Goal: Ask a question

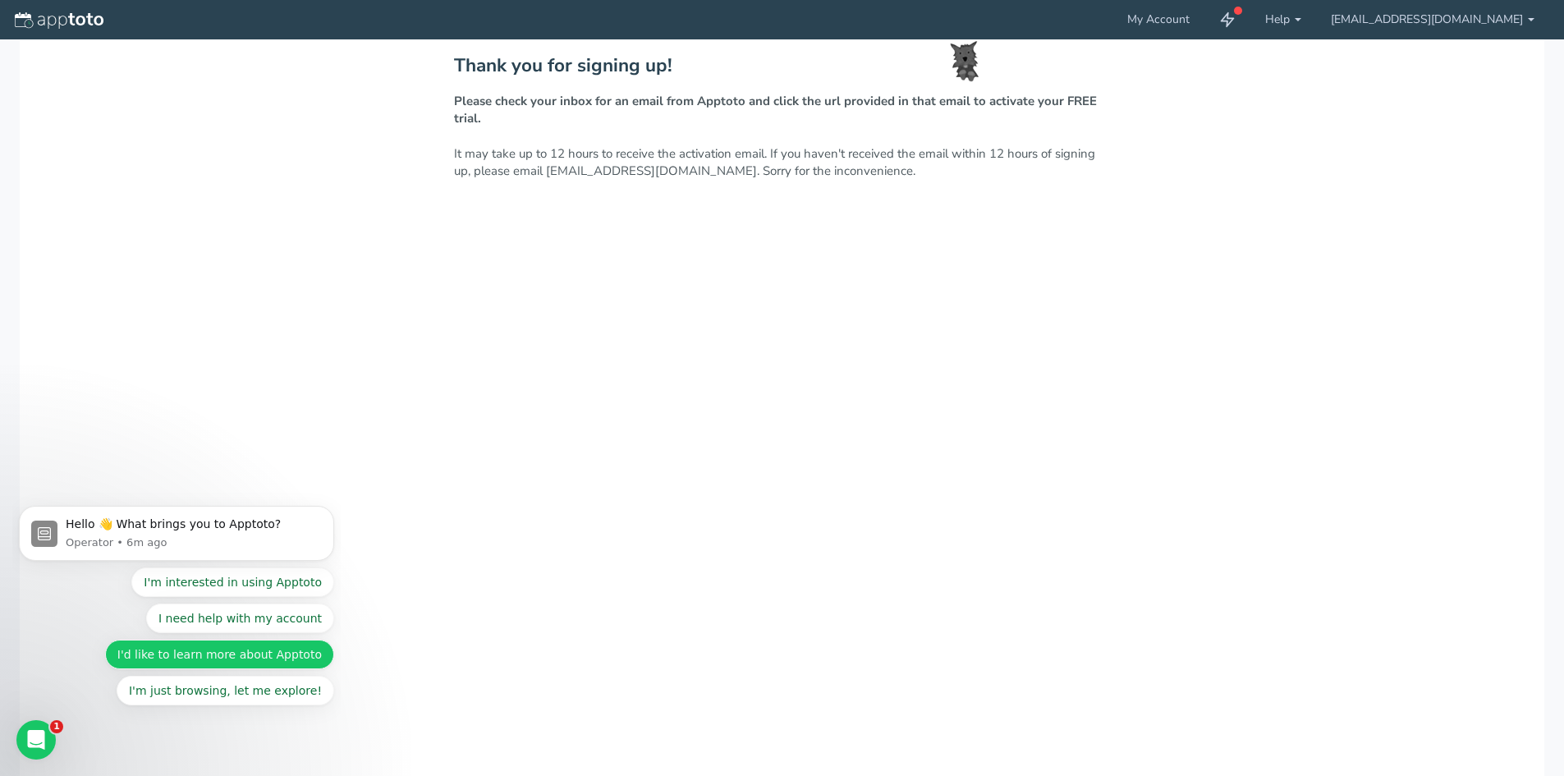
click at [287, 667] on button "I'd like to learn more about Apptoto" at bounding box center [219, 655] width 229 height 30
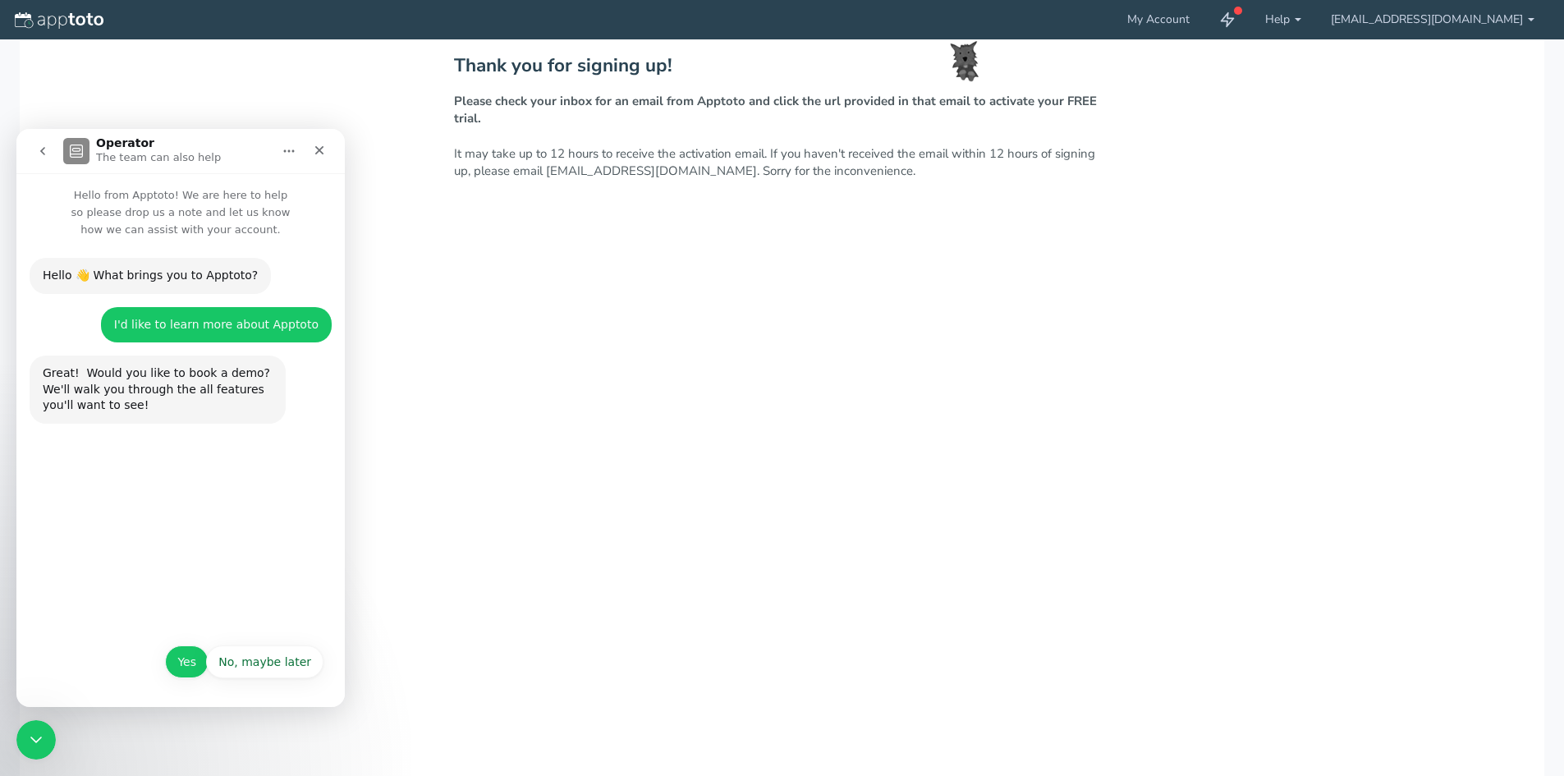
click at [182, 667] on button "Yes" at bounding box center [187, 661] width 44 height 33
click at [1234, 19] on use at bounding box center [1228, 20] width 12 height 14
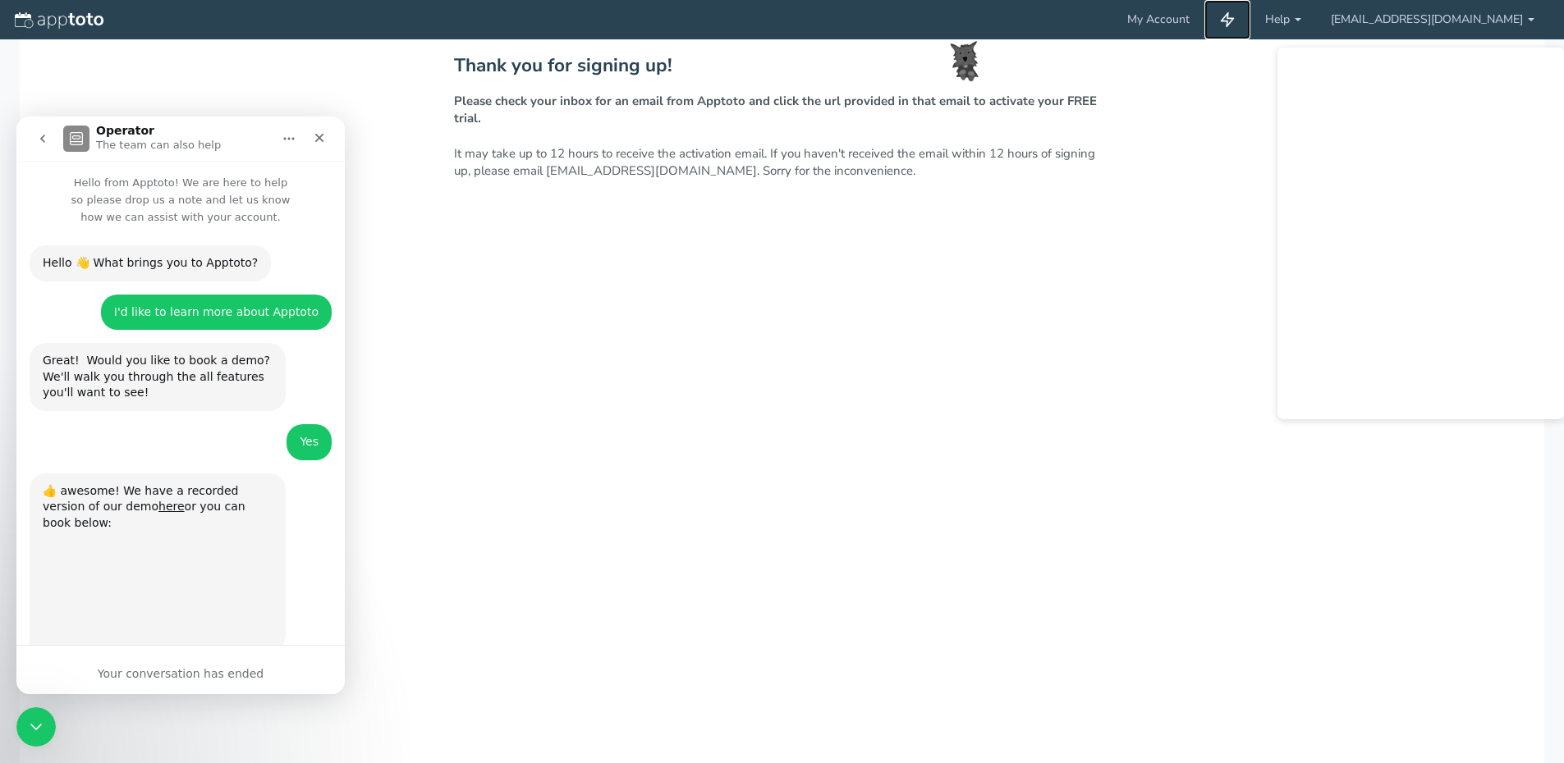
scroll to position [76, 0]
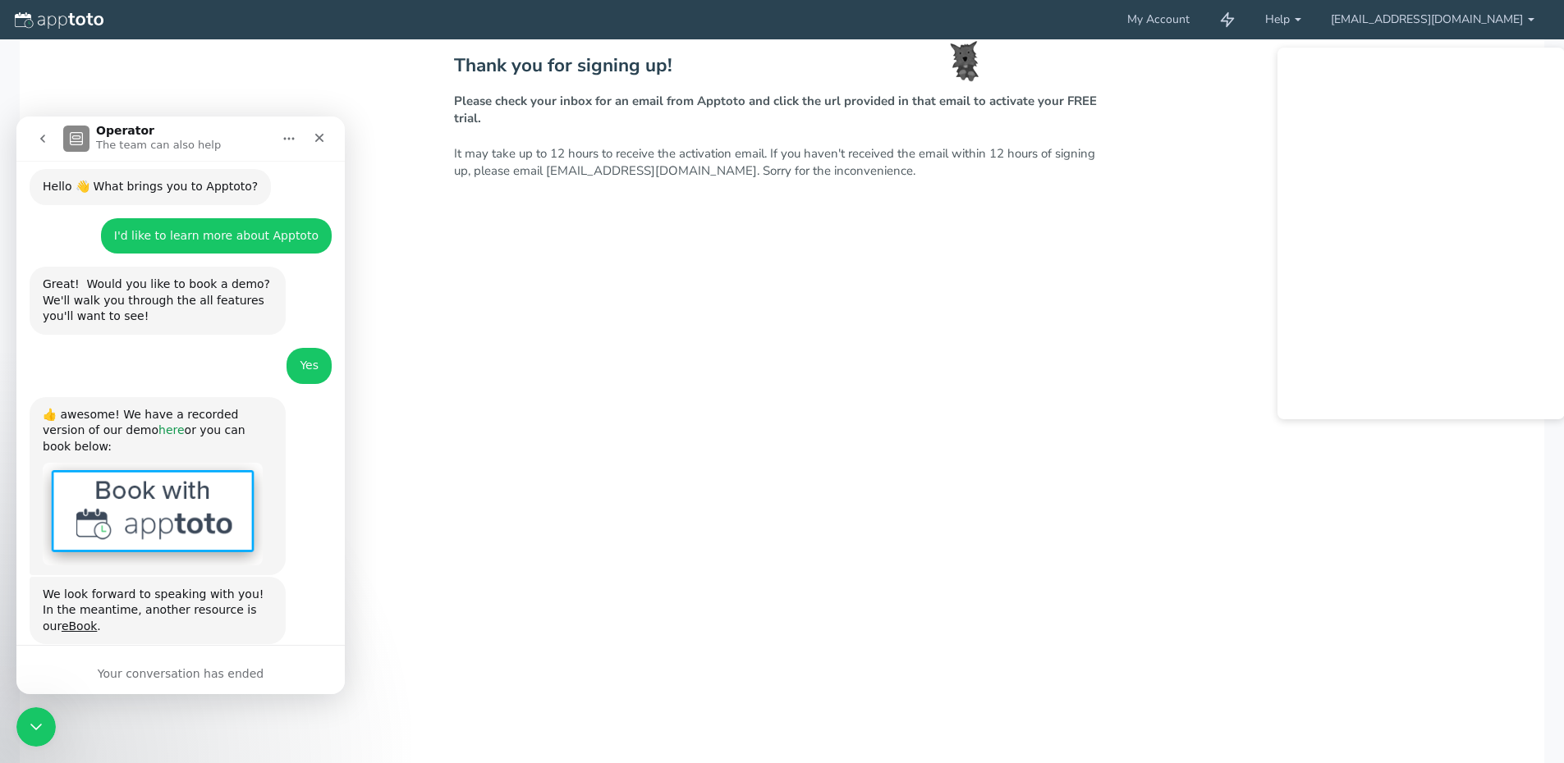
click at [158, 424] on link "here" at bounding box center [171, 430] width 26 height 13
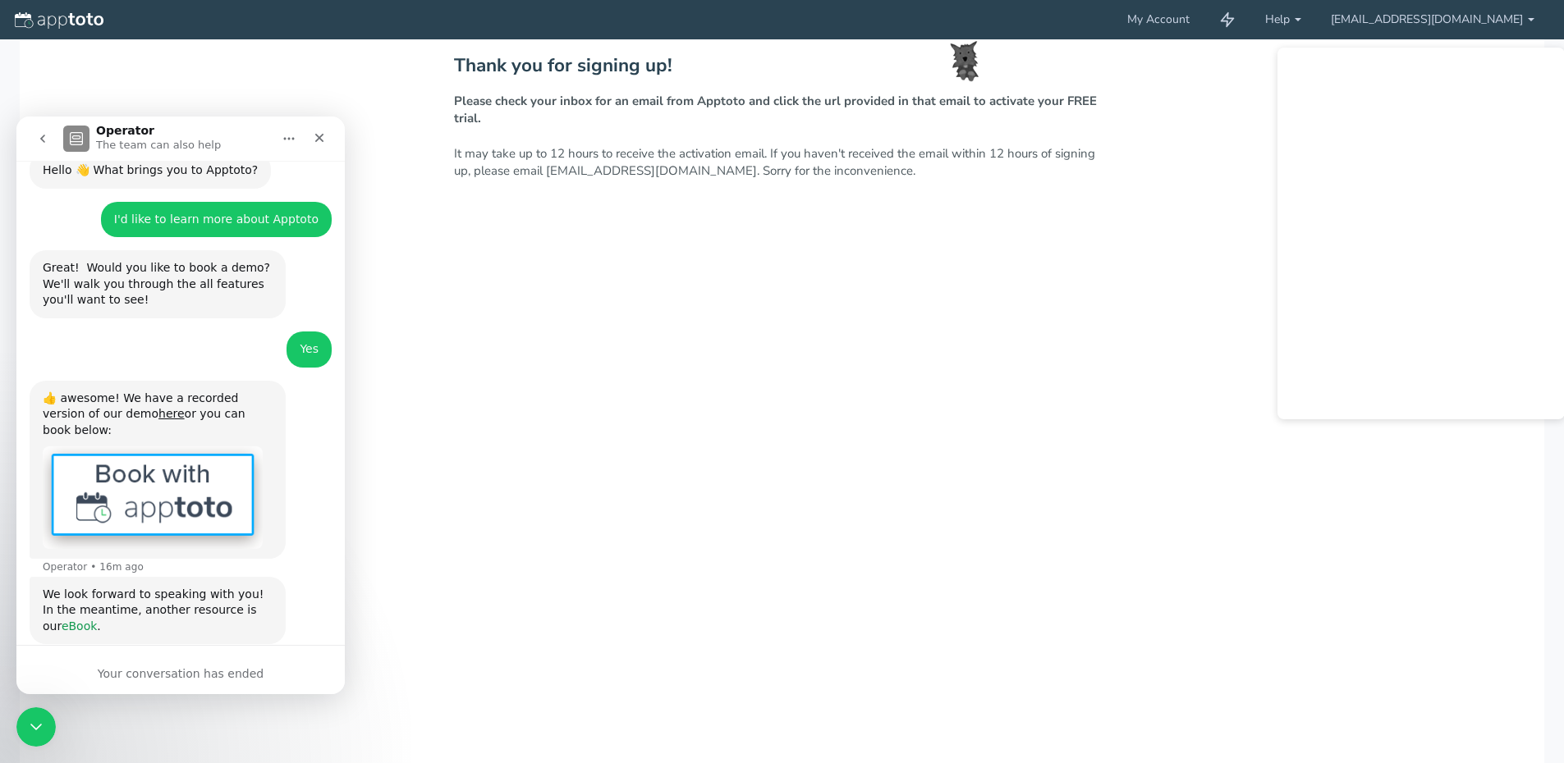
click at [97, 620] on link "eBook" at bounding box center [79, 626] width 35 height 13
click at [319, 144] on div "Close" at bounding box center [320, 138] width 30 height 30
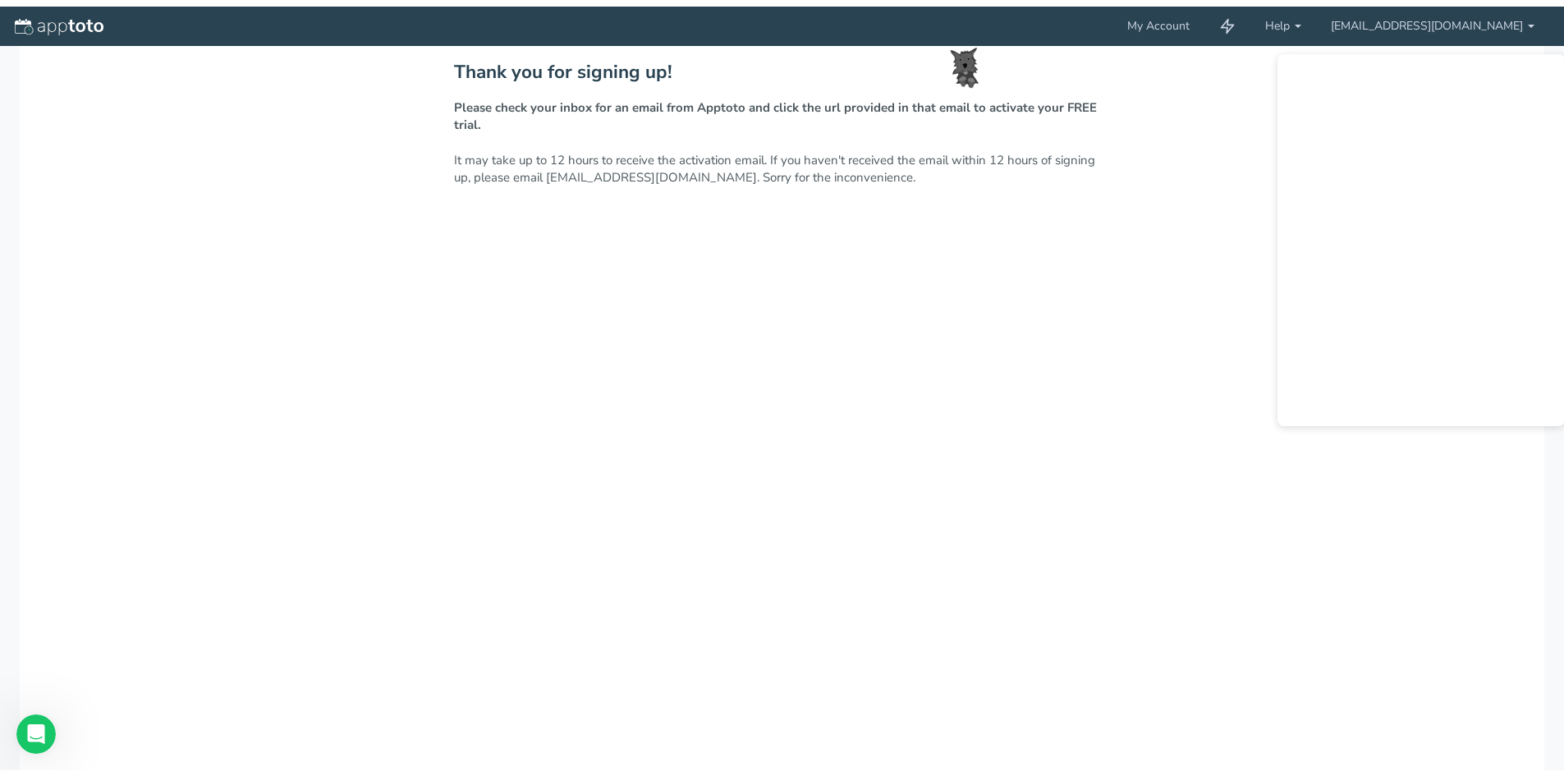
scroll to position [76, 0]
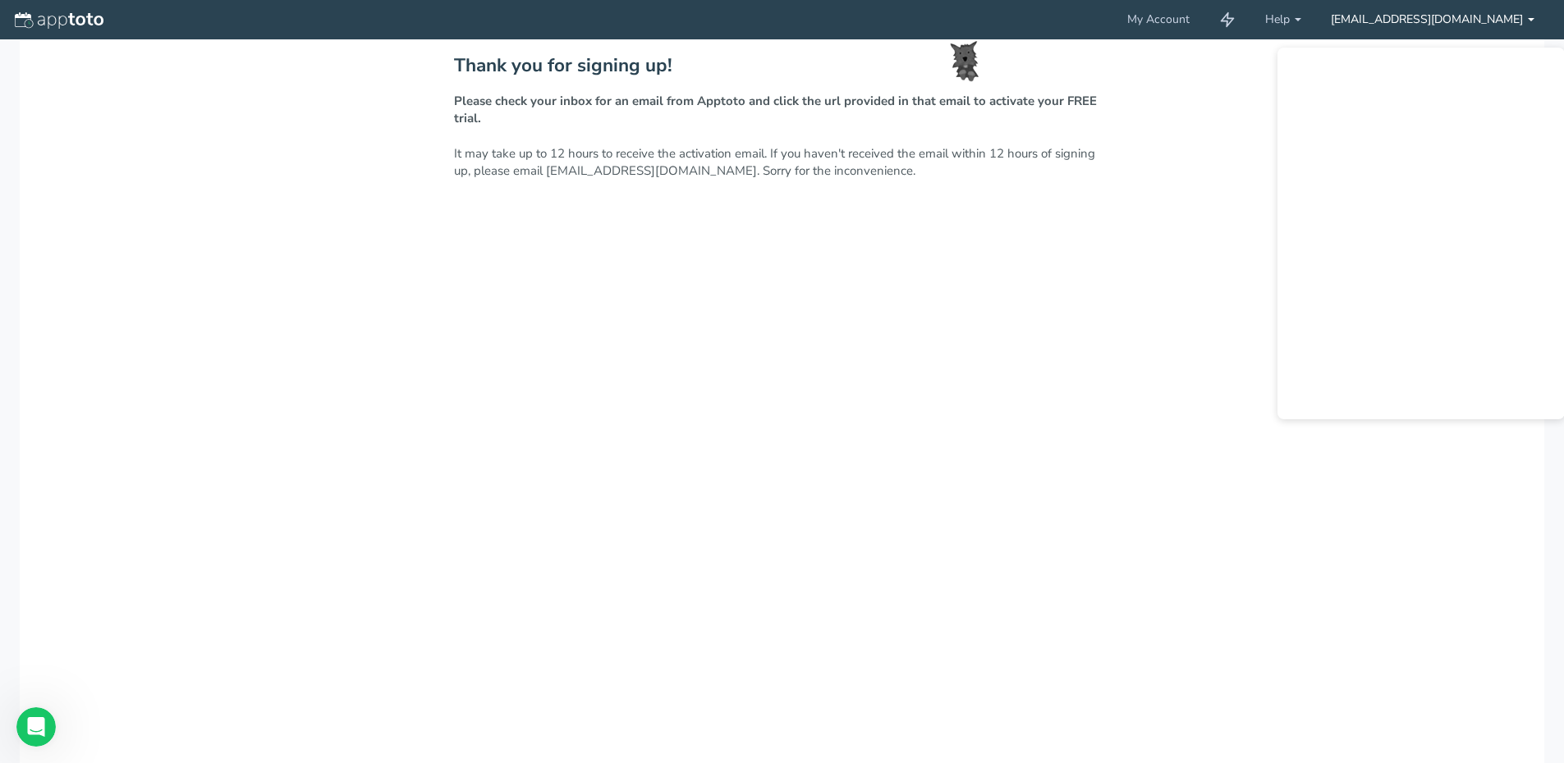
click at [1519, 24] on link "[EMAIL_ADDRESS][DOMAIN_NAME]" at bounding box center [1432, 19] width 233 height 39
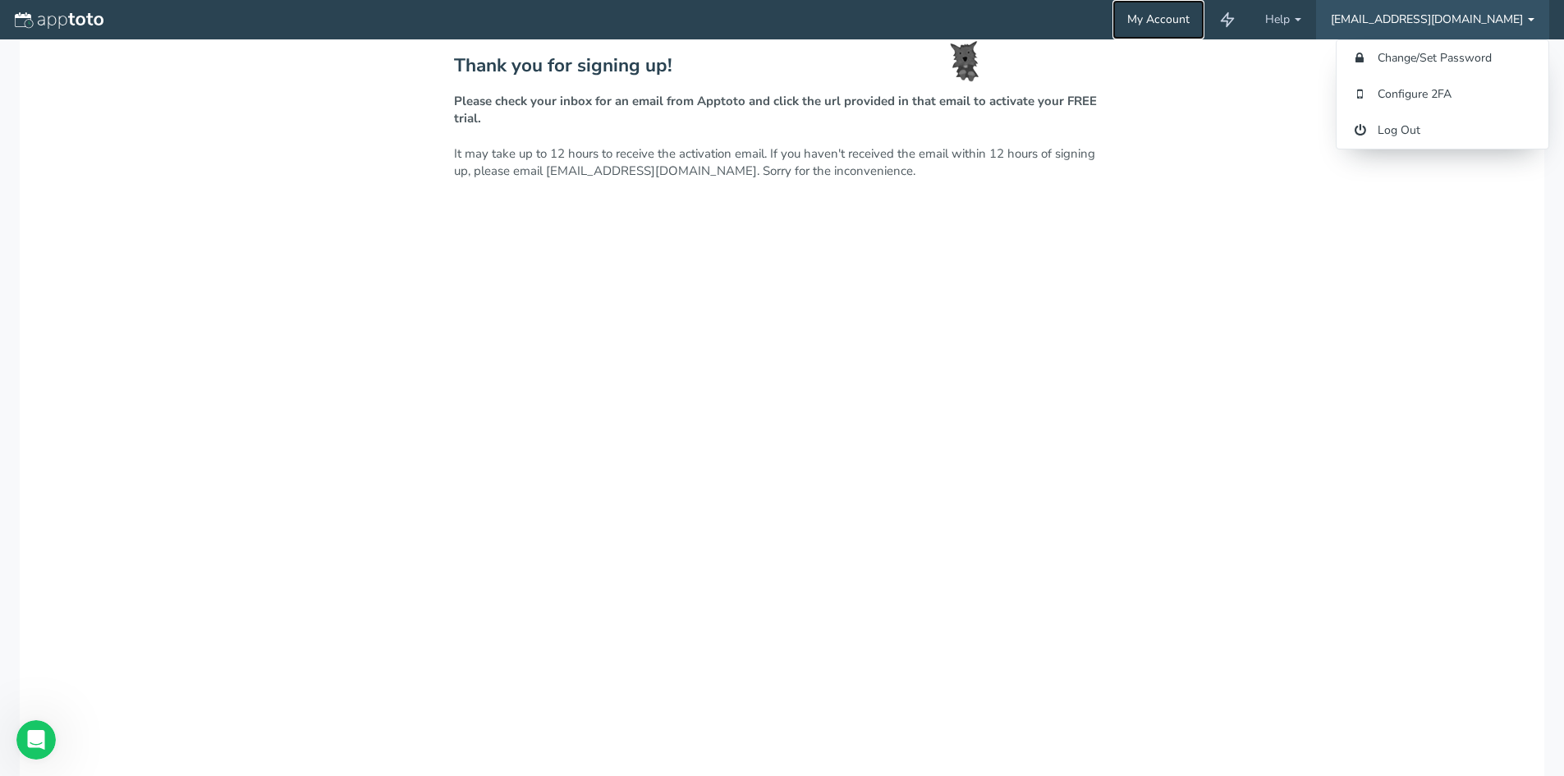
click at [1204, 12] on link "My Account" at bounding box center [1158, 19] width 92 height 39
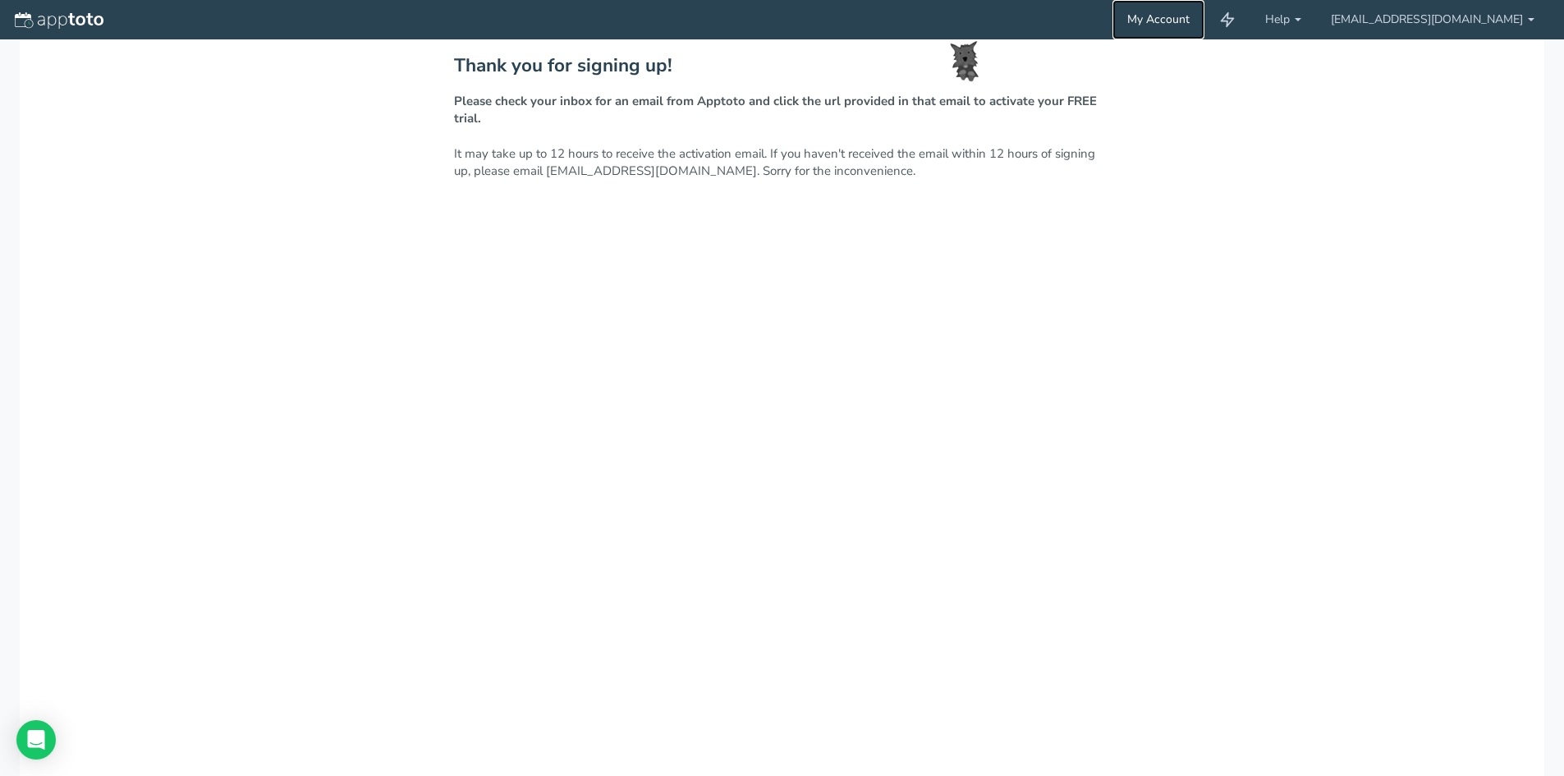
click at [1204, 17] on link "My Account" at bounding box center [1158, 19] width 92 height 39
click at [1235, 22] on icon at bounding box center [1227, 19] width 16 height 16
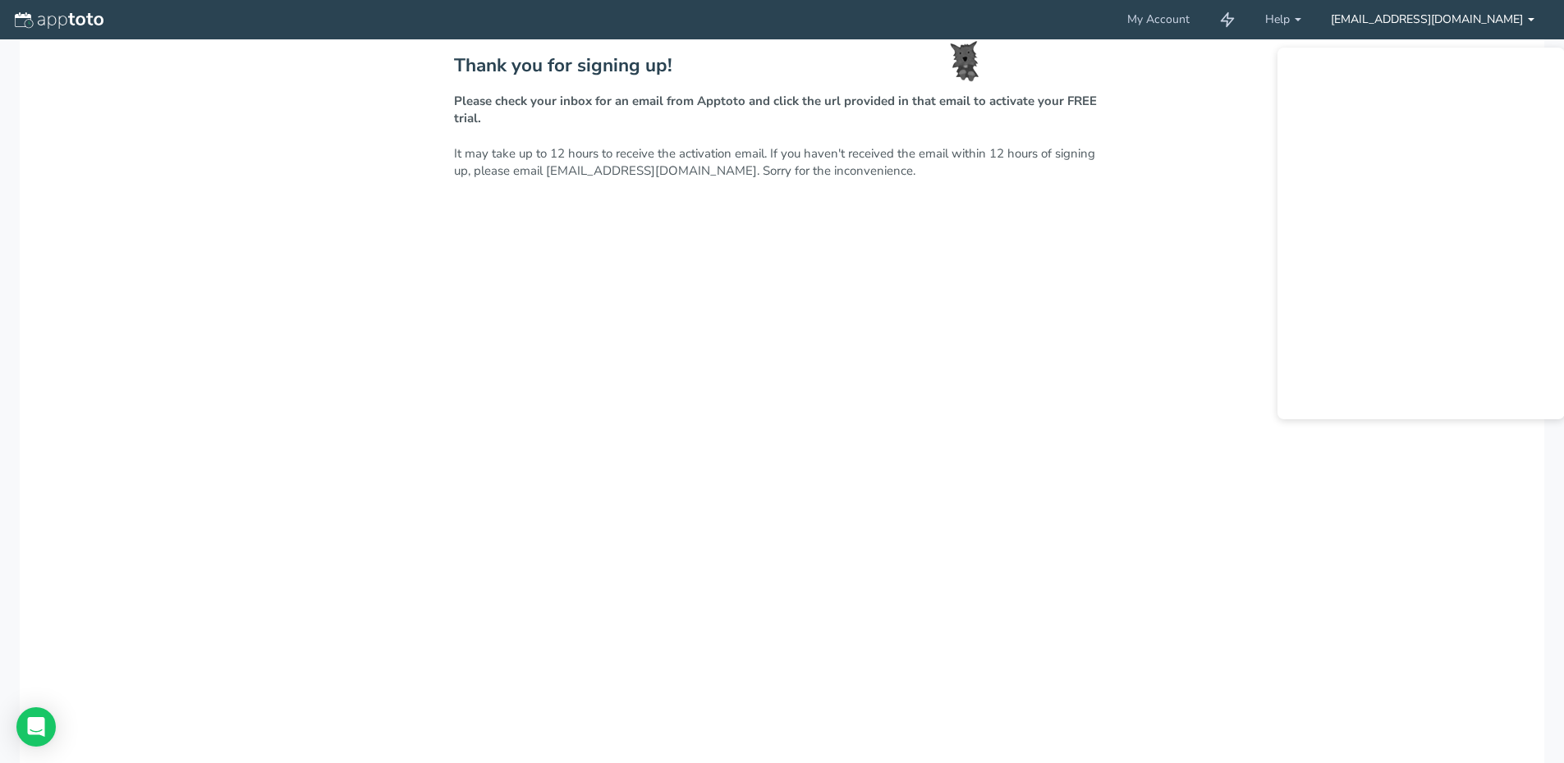
click at [1490, 22] on link "[EMAIL_ADDRESS][DOMAIN_NAME]" at bounding box center [1432, 19] width 233 height 39
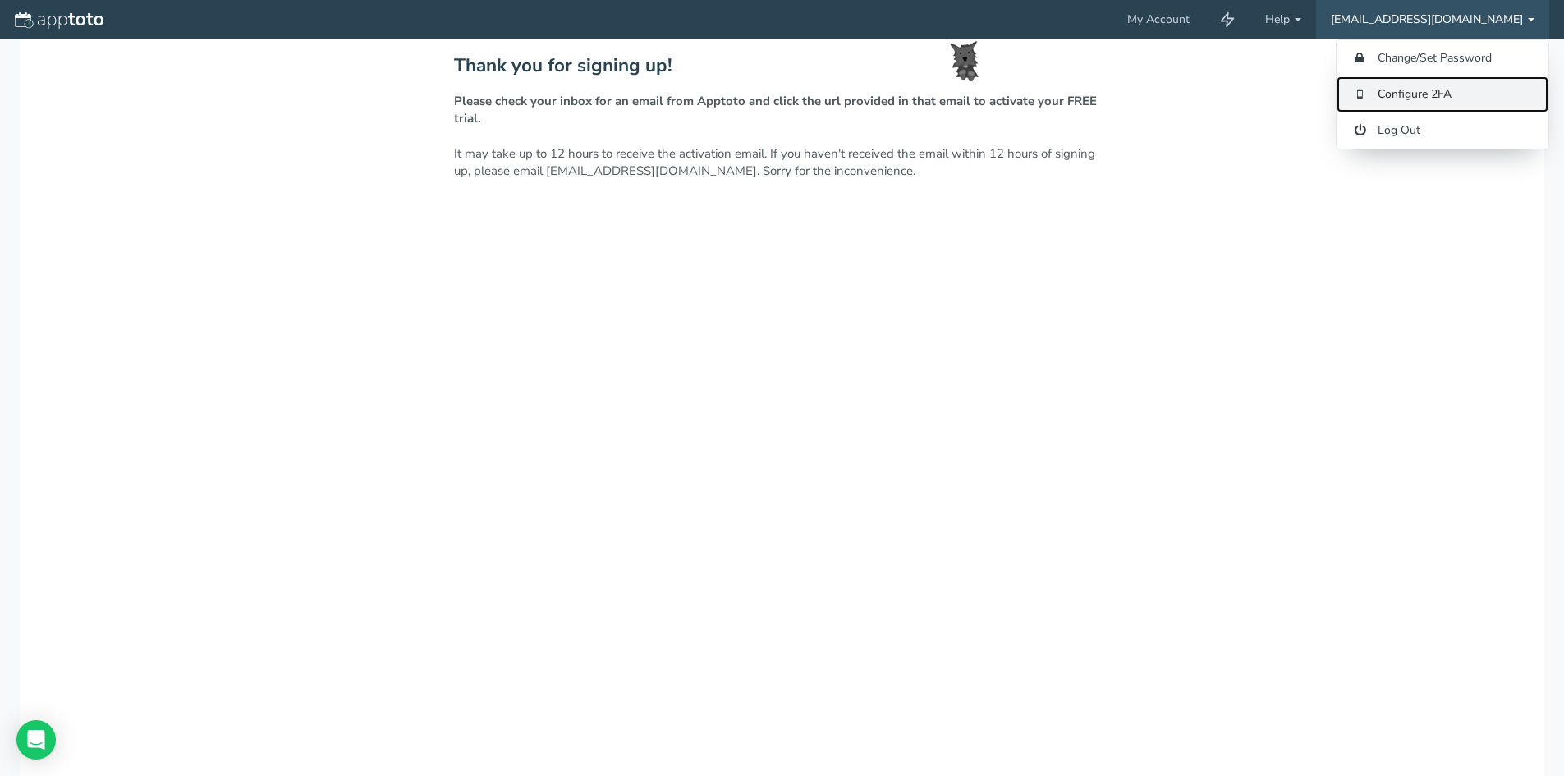
click at [1447, 92] on link "Configure 2FA" at bounding box center [1442, 94] width 212 height 36
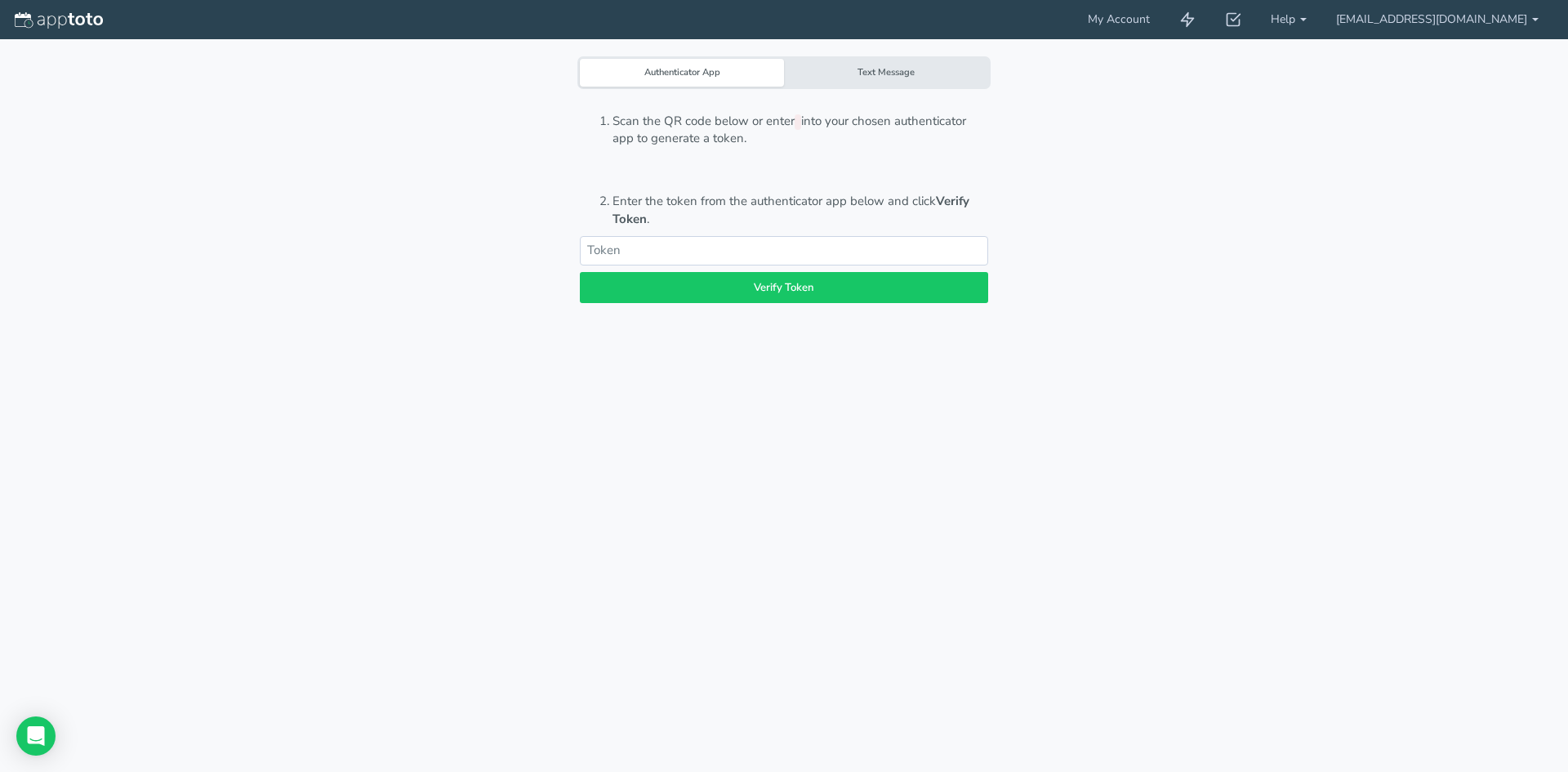
click at [881, 78] on div "Text Message" at bounding box center [885, 73] width 204 height 28
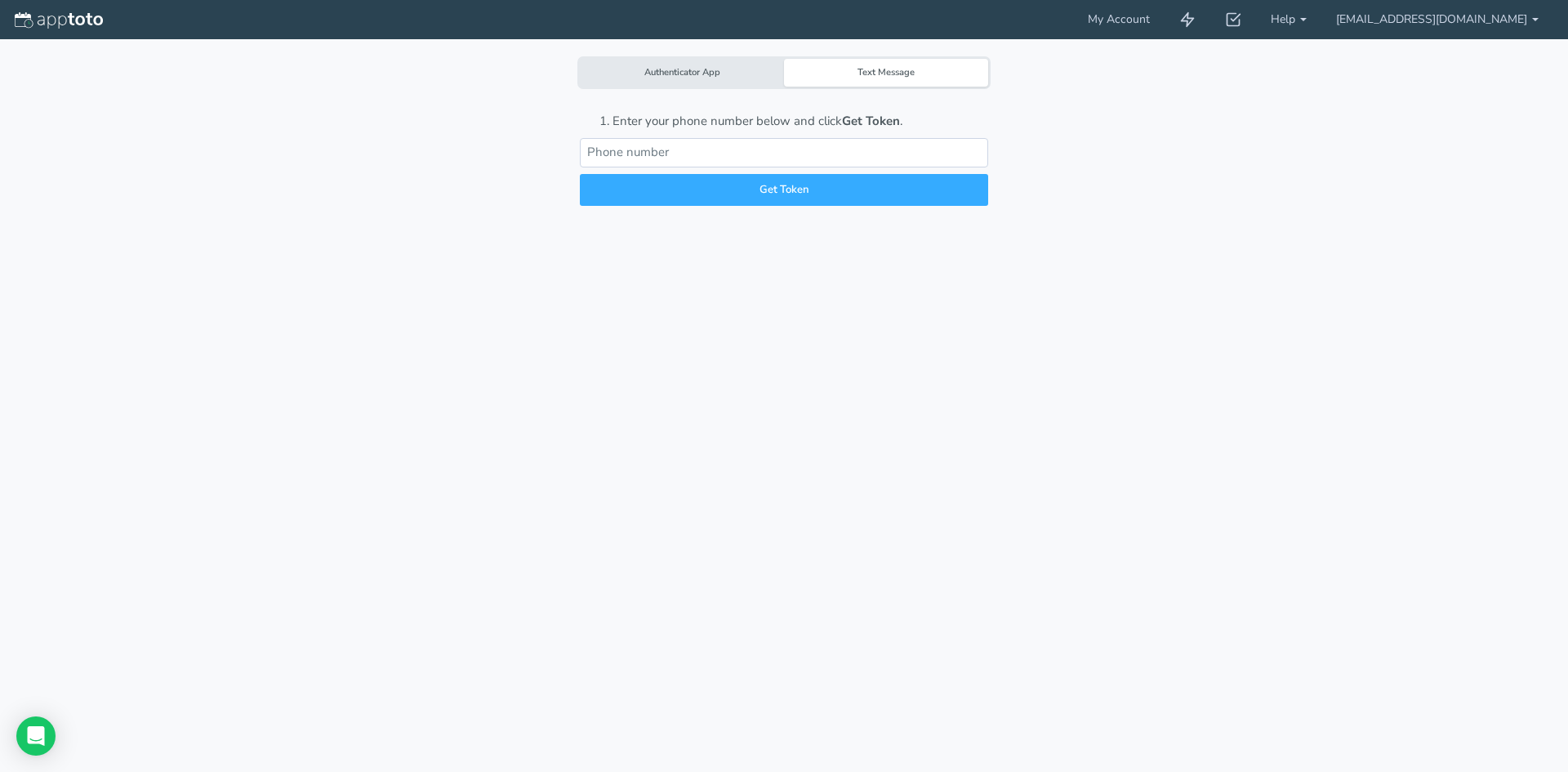
click at [726, 71] on div "Authenticator App" at bounding box center [682, 73] width 204 height 28
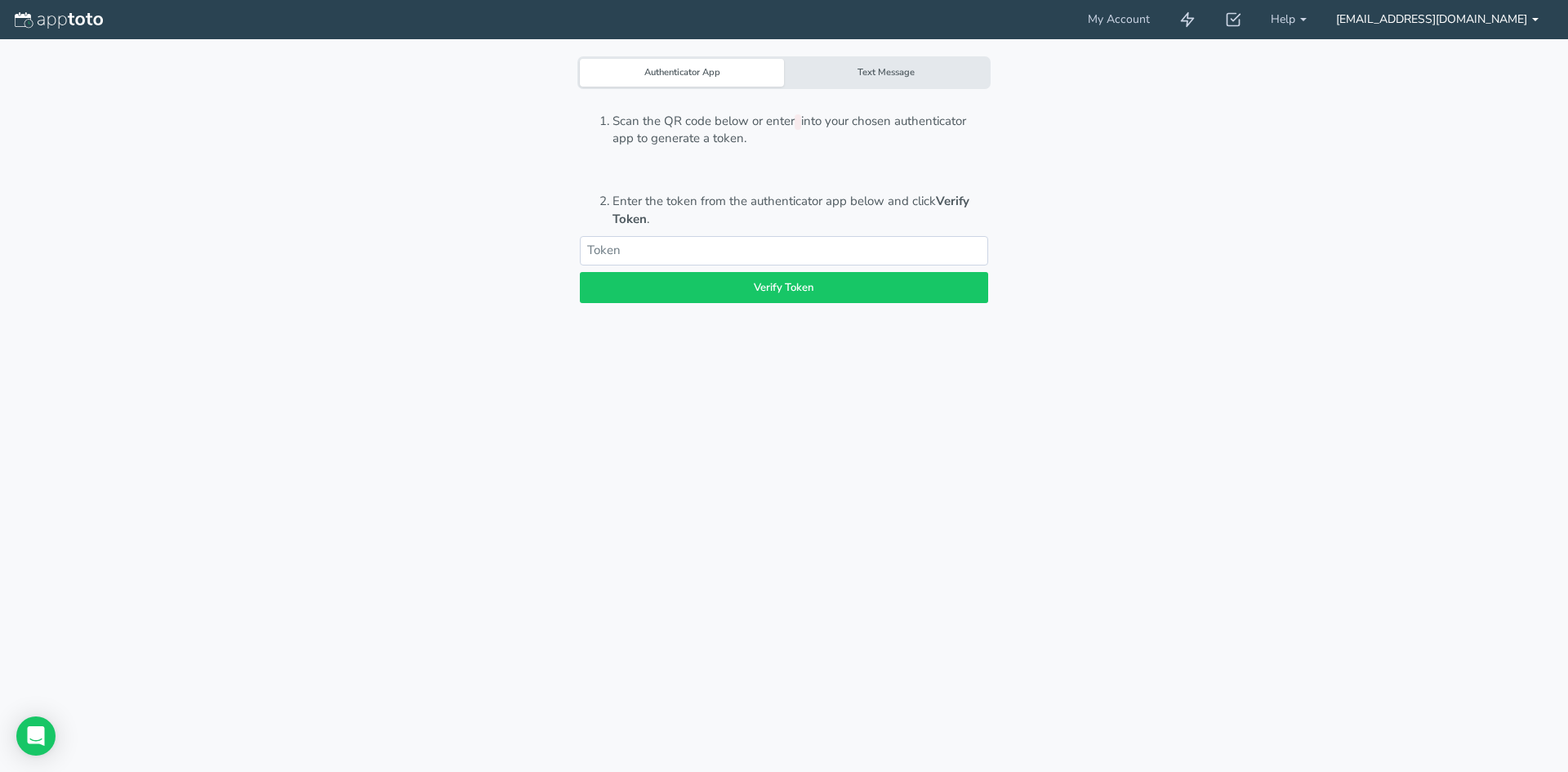
click at [1497, 33] on link "[EMAIL_ADDRESS][DOMAIN_NAME]" at bounding box center [1437, 19] width 232 height 39
click at [1152, 109] on div "Authenticator App Text Message Scan the QR code below or enter into your chosen…" at bounding box center [784, 386] width 1529 height 772
click at [1165, 20] on link "My Account" at bounding box center [1119, 19] width 92 height 39
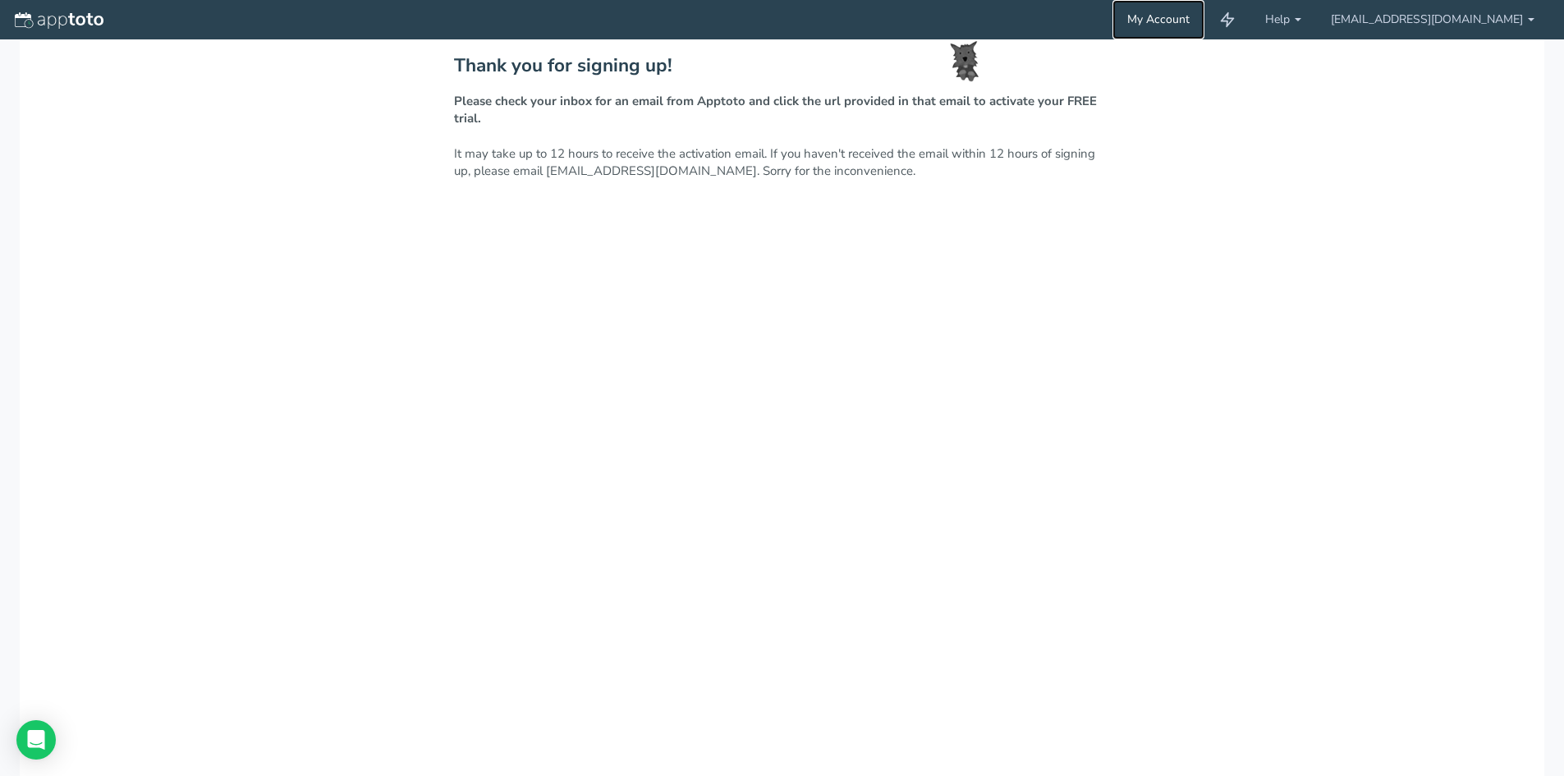
click at [1204, 25] on link "My Account" at bounding box center [1158, 19] width 92 height 39
click at [23, 25] on img at bounding box center [59, 20] width 89 height 16
click at [1204, 21] on link "My Account" at bounding box center [1158, 19] width 92 height 39
click at [1316, 12] on link "Help" at bounding box center [1283, 19] width 66 height 39
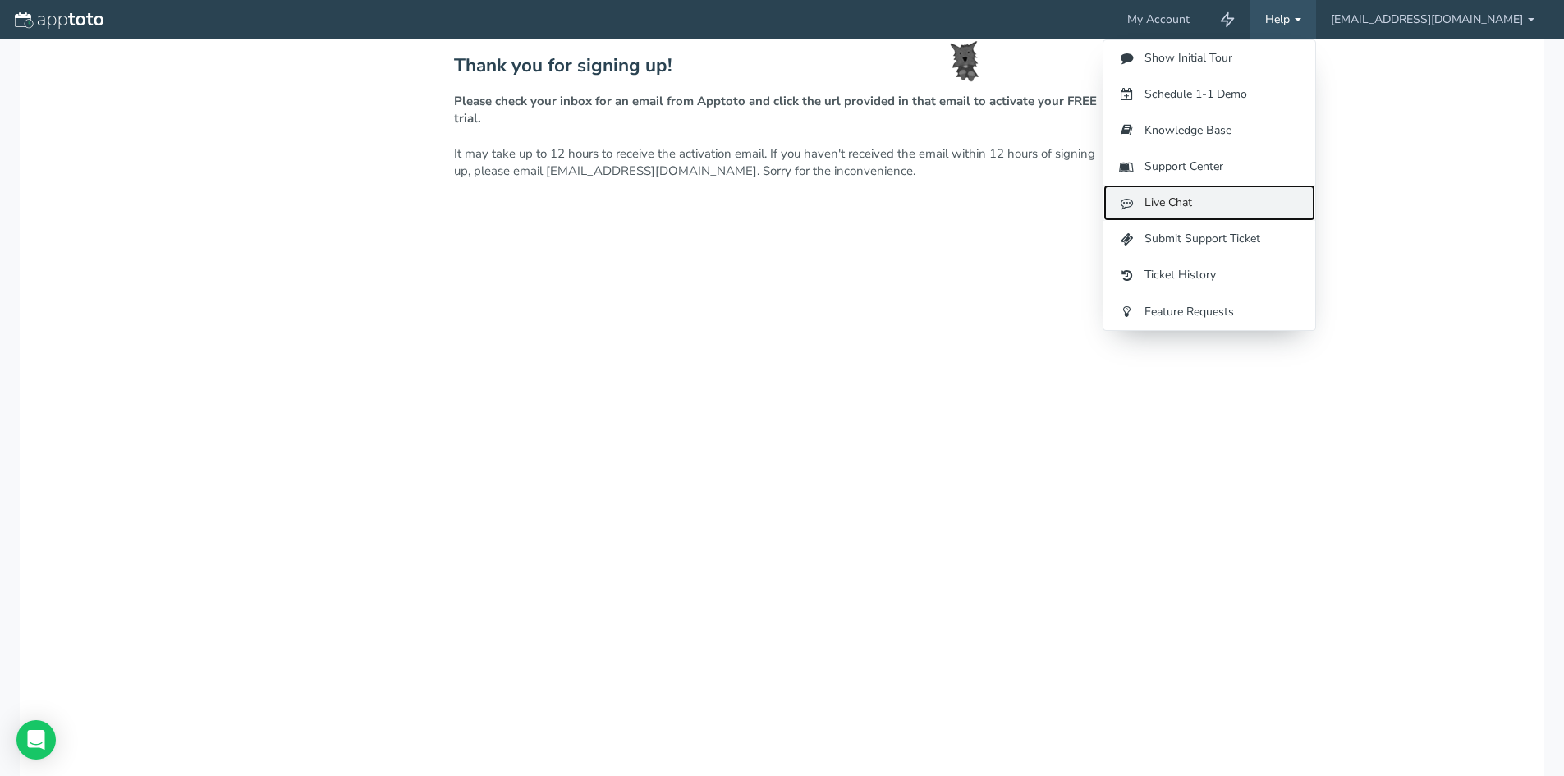
click at [1258, 208] on link "Live Chat" at bounding box center [1209, 203] width 212 height 36
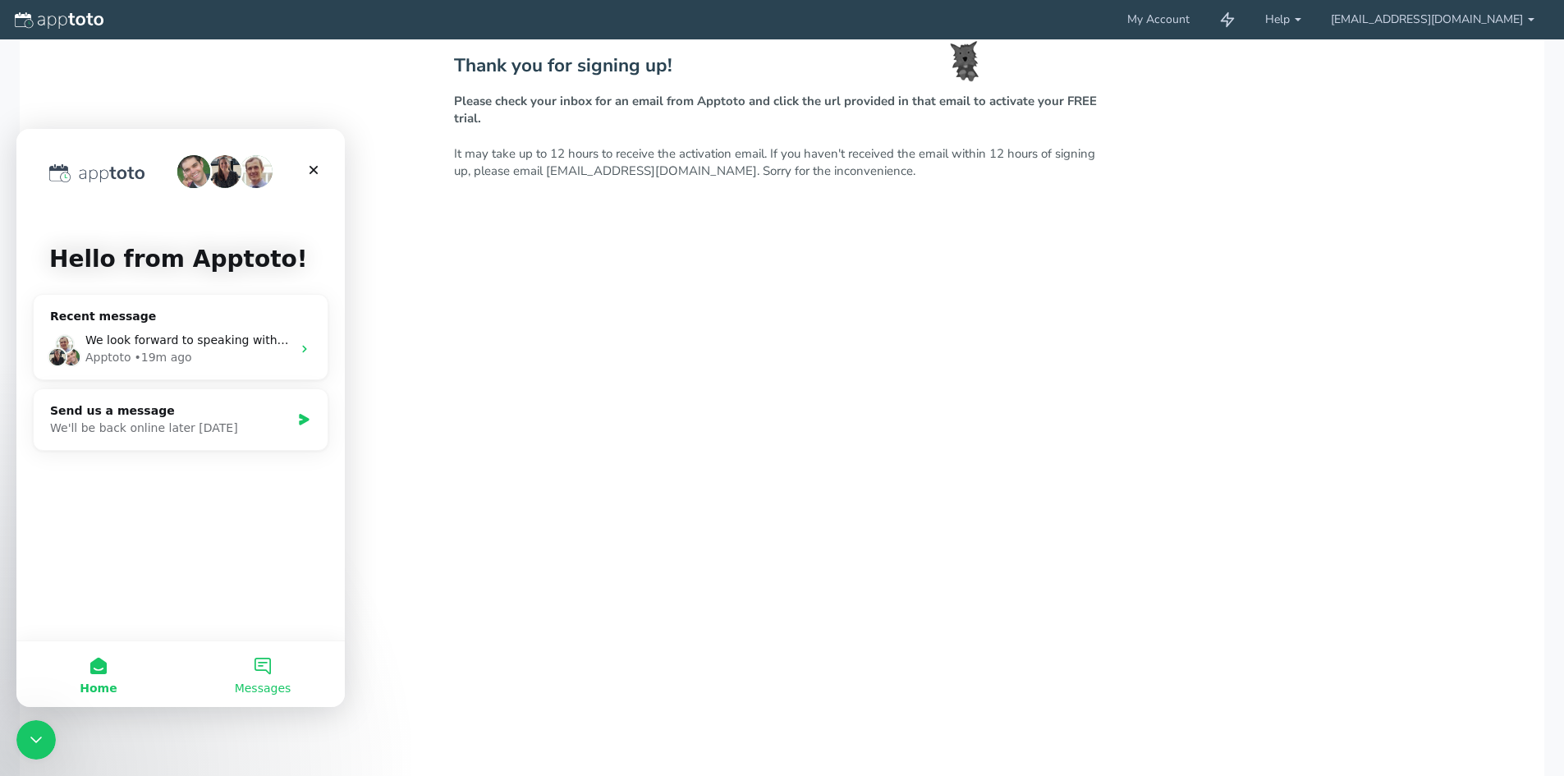
click at [263, 668] on button "Messages" at bounding box center [263, 674] width 164 height 66
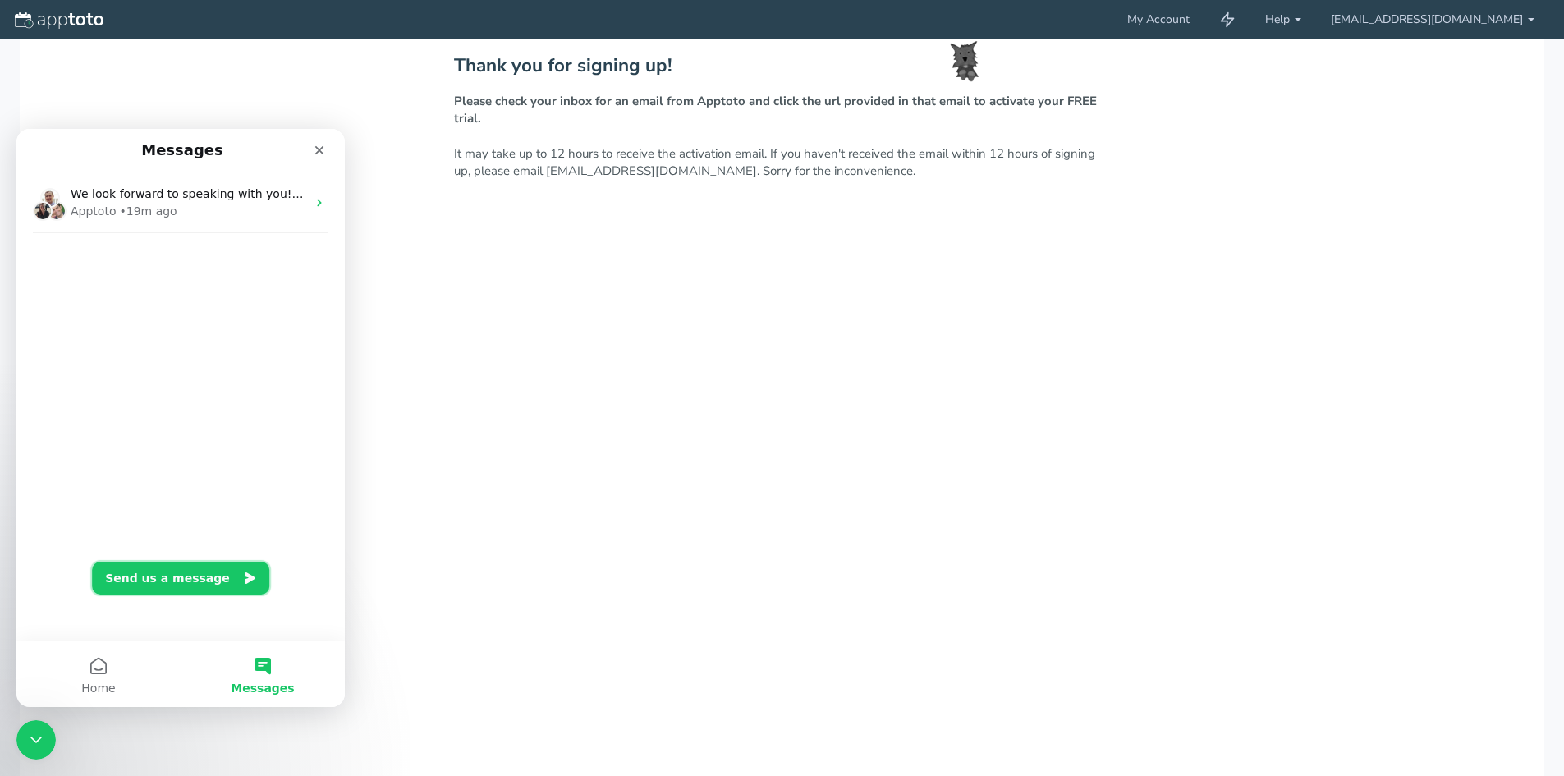
click at [174, 584] on button "Send us a message" at bounding box center [180, 578] width 177 height 33
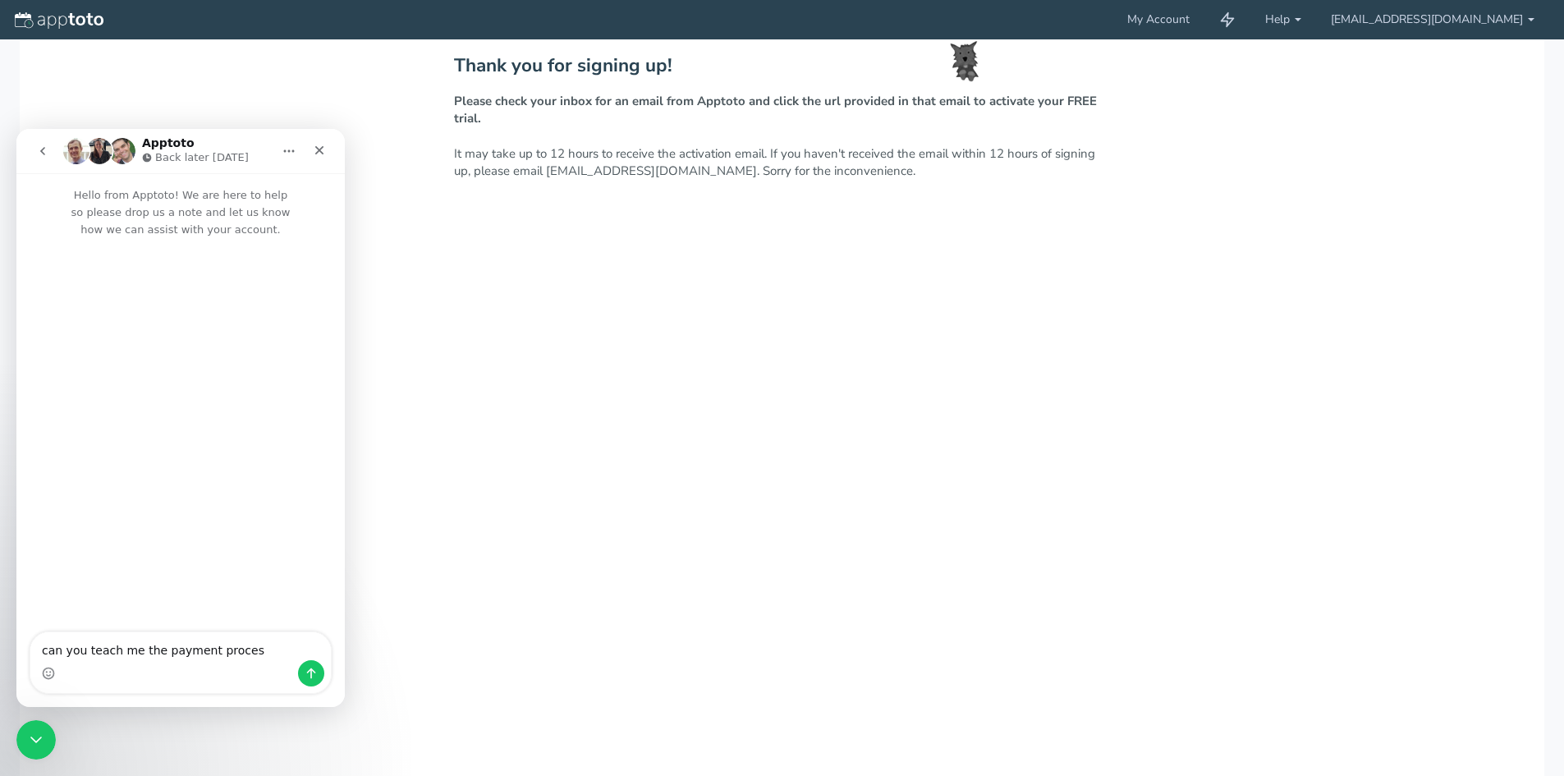
type textarea "can you teach me the payment process"
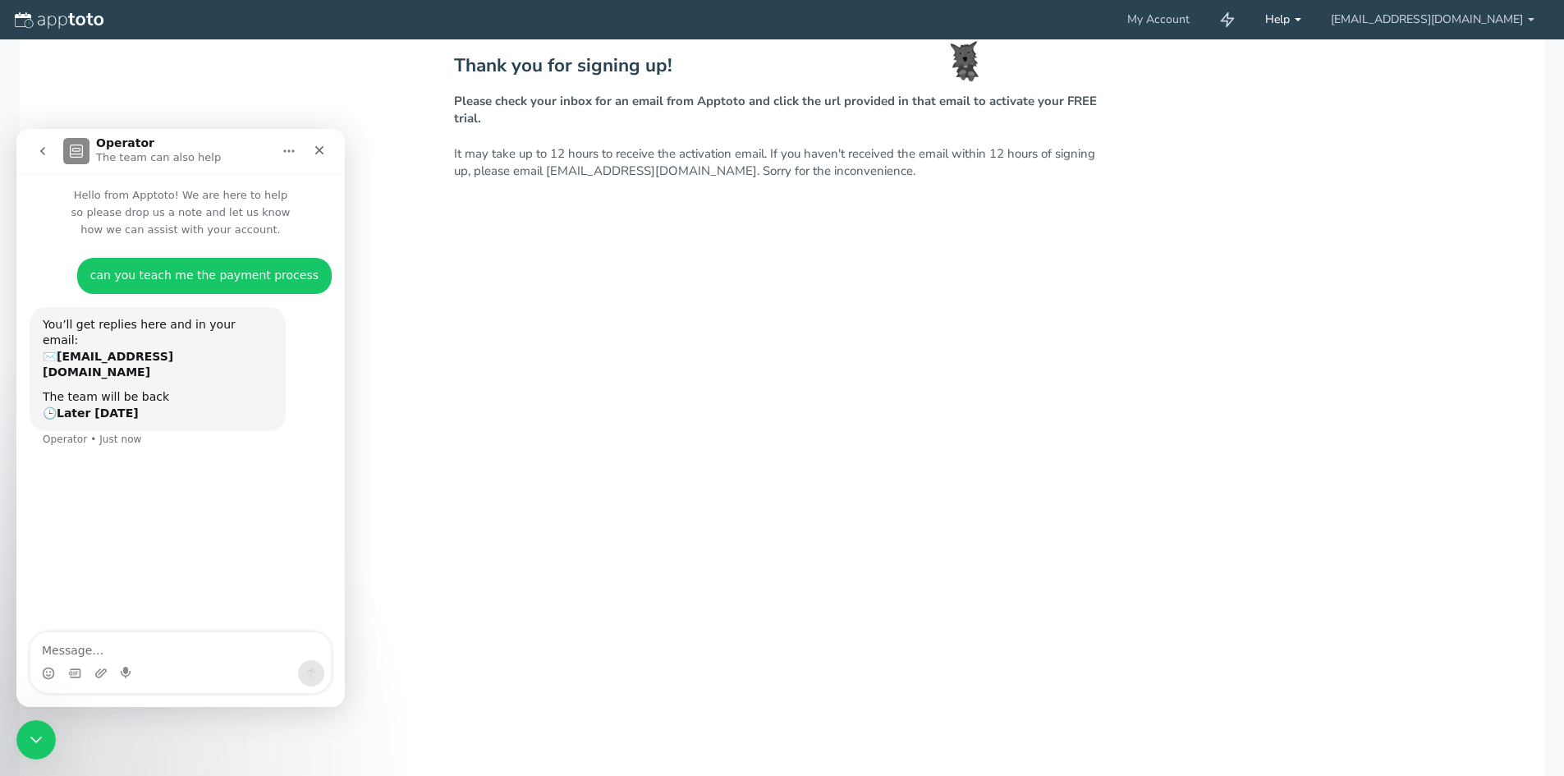
click at [1316, 22] on link "Help" at bounding box center [1283, 19] width 66 height 39
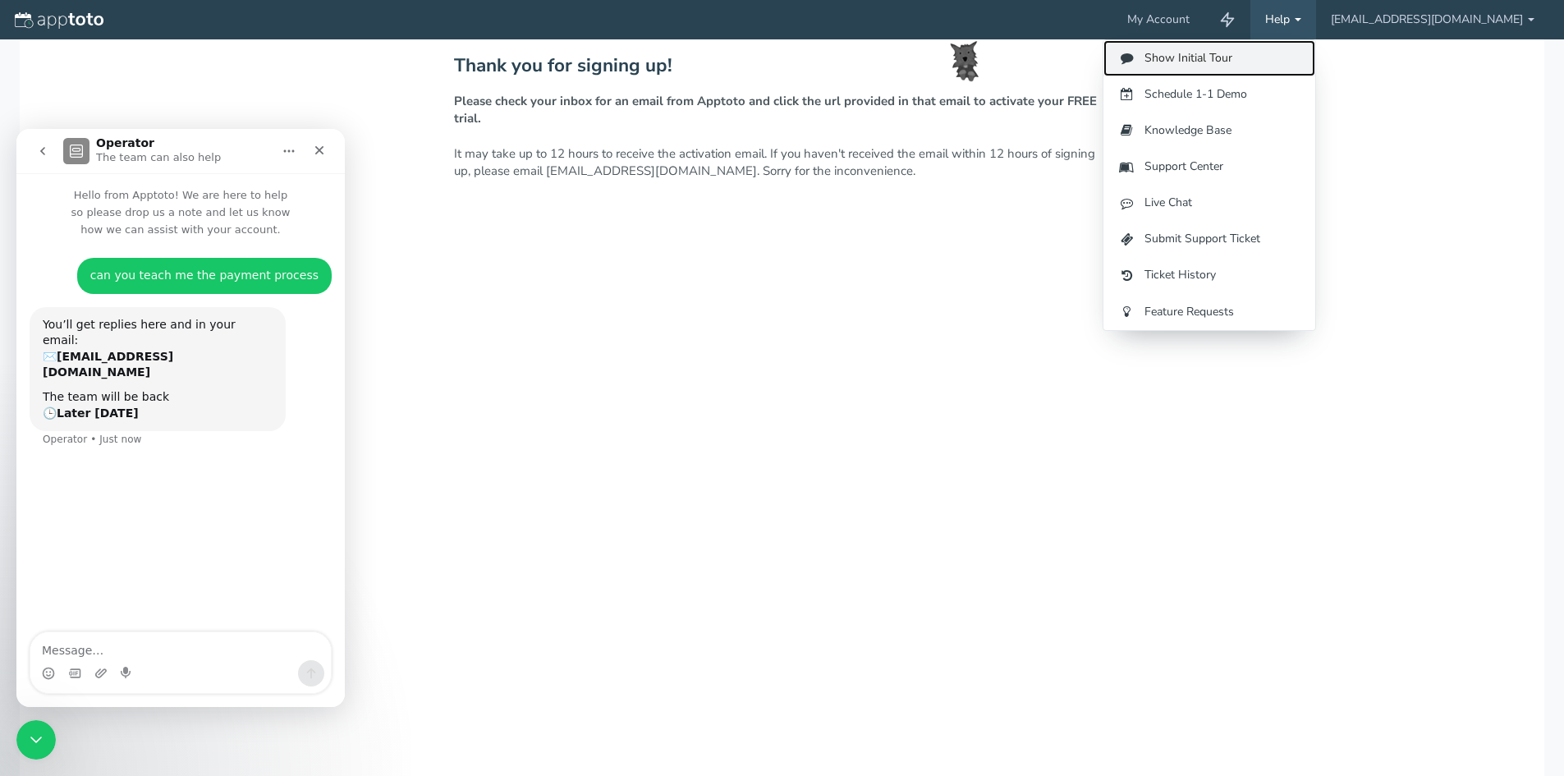
click at [1315, 51] on link "Show Initial Tour" at bounding box center [1209, 58] width 212 height 36
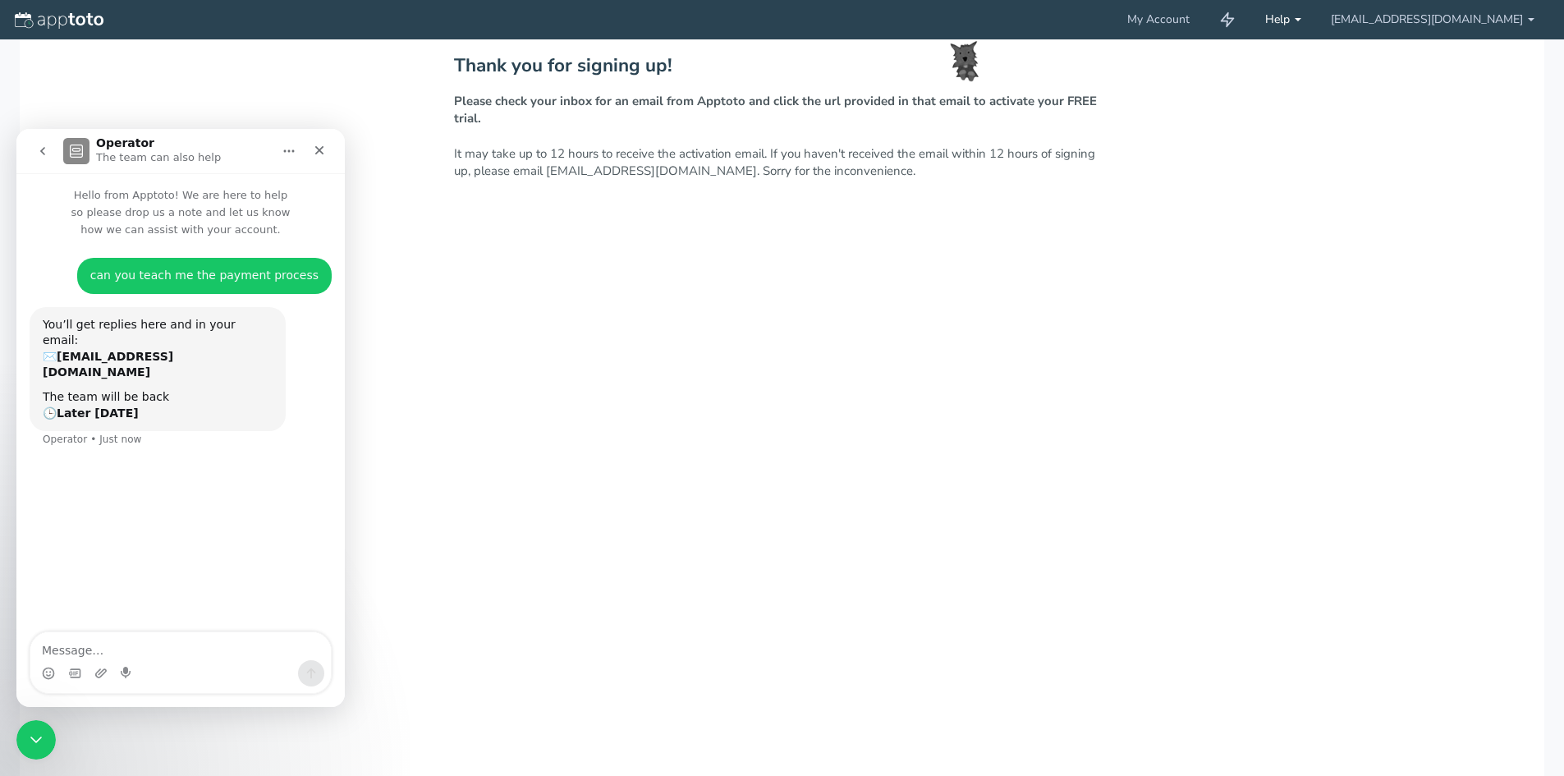
click at [1316, 17] on link "Help" at bounding box center [1283, 19] width 66 height 39
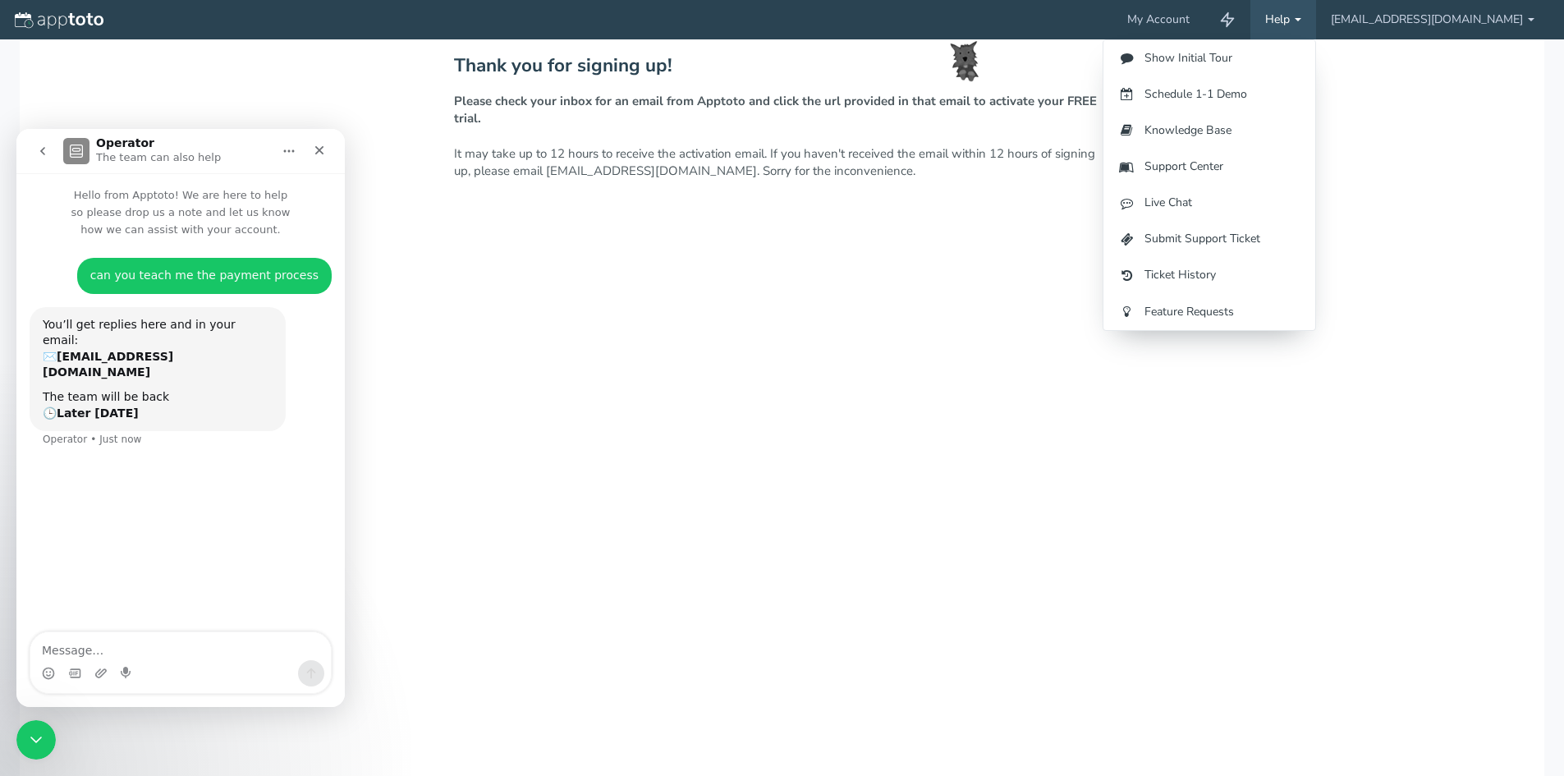
click at [1465, 126] on div "Thank you for signing up! Please check your inbox for an email from Apptoto and…" at bounding box center [782, 449] width 1524 height 821
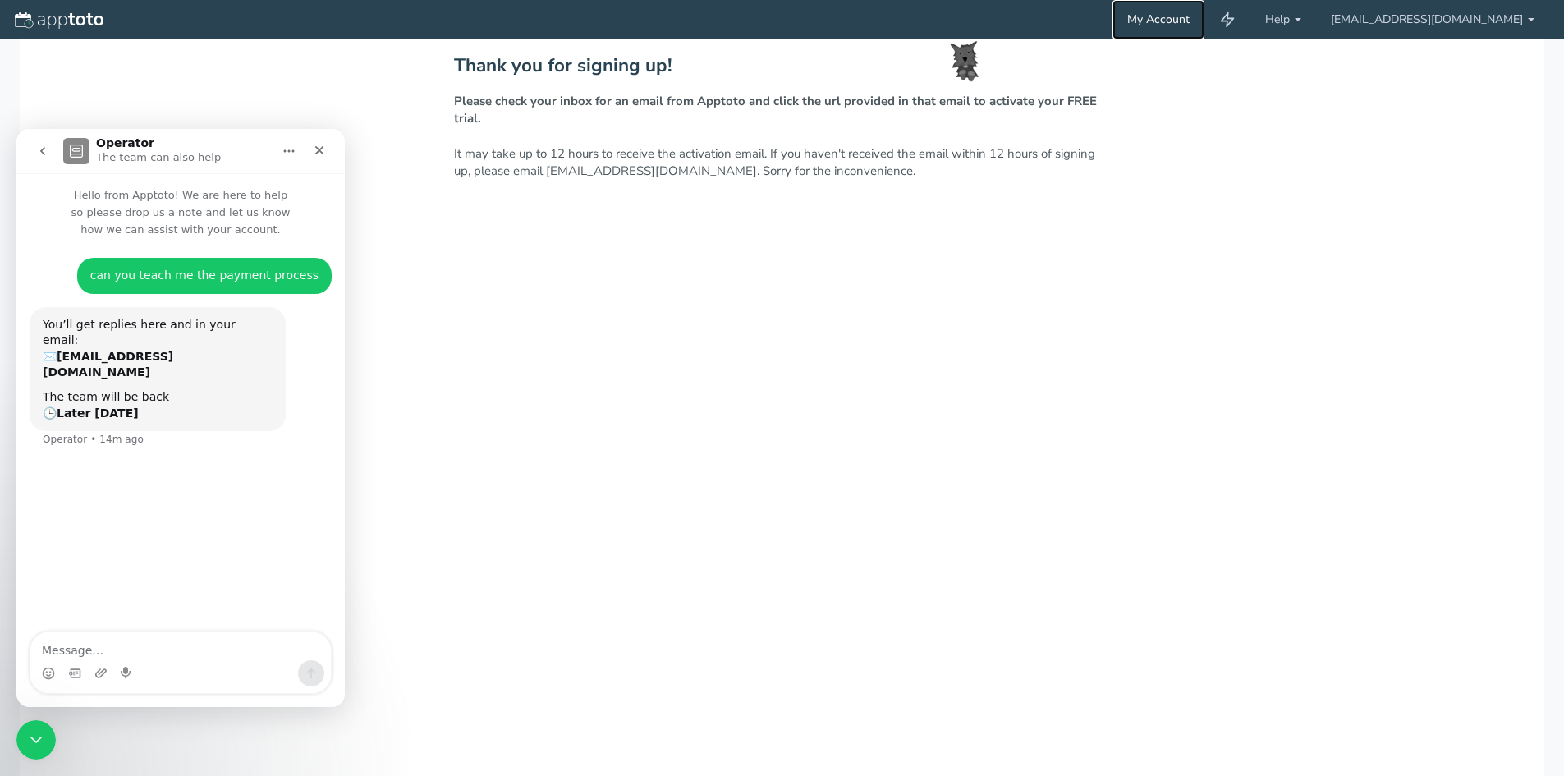
click at [1204, 21] on link "My Account" at bounding box center [1158, 19] width 92 height 39
